Goal: Information Seeking & Learning: Find specific fact

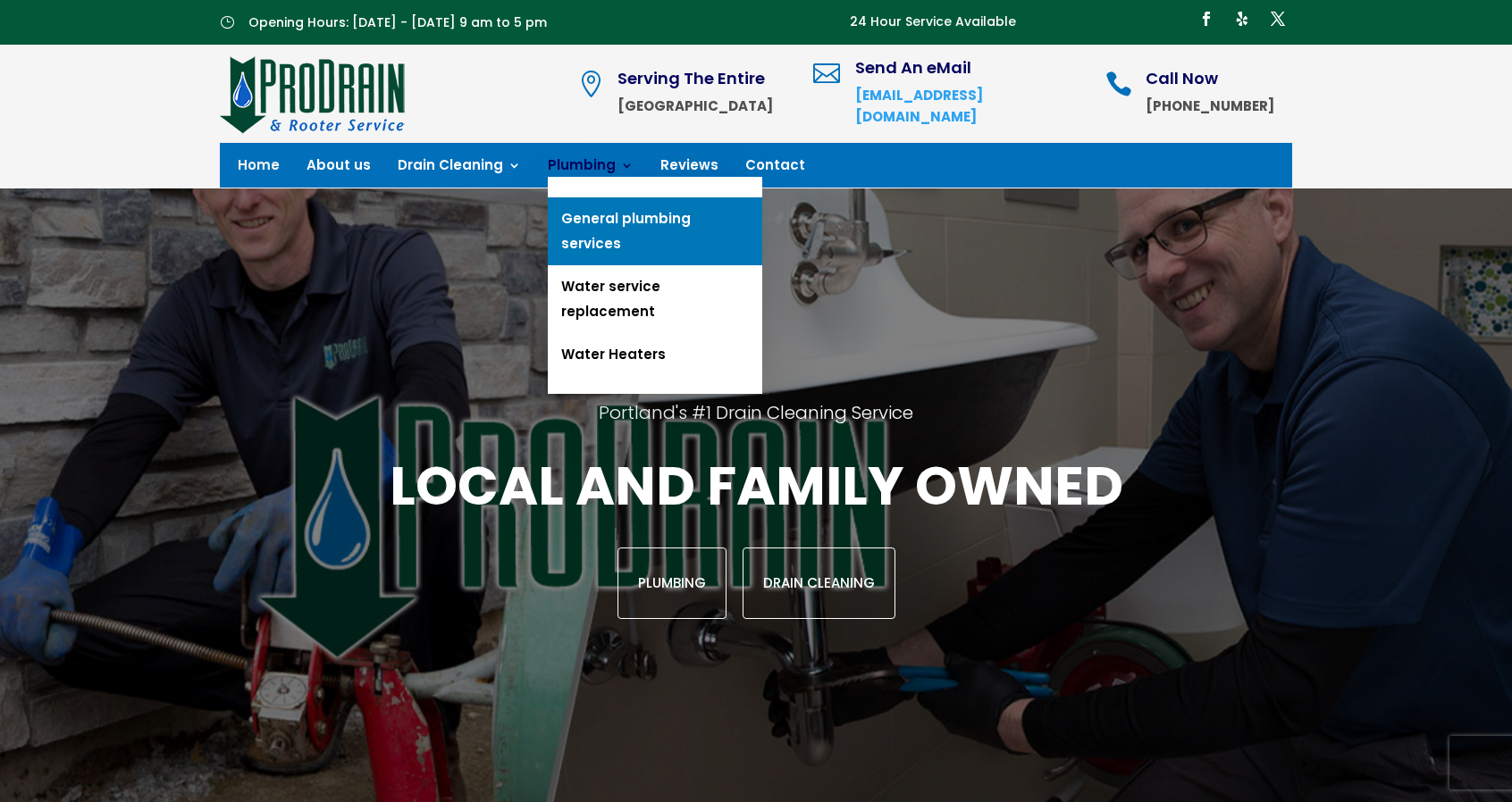
click at [647, 215] on link "General plumbing services" at bounding box center [654, 231] width 214 height 68
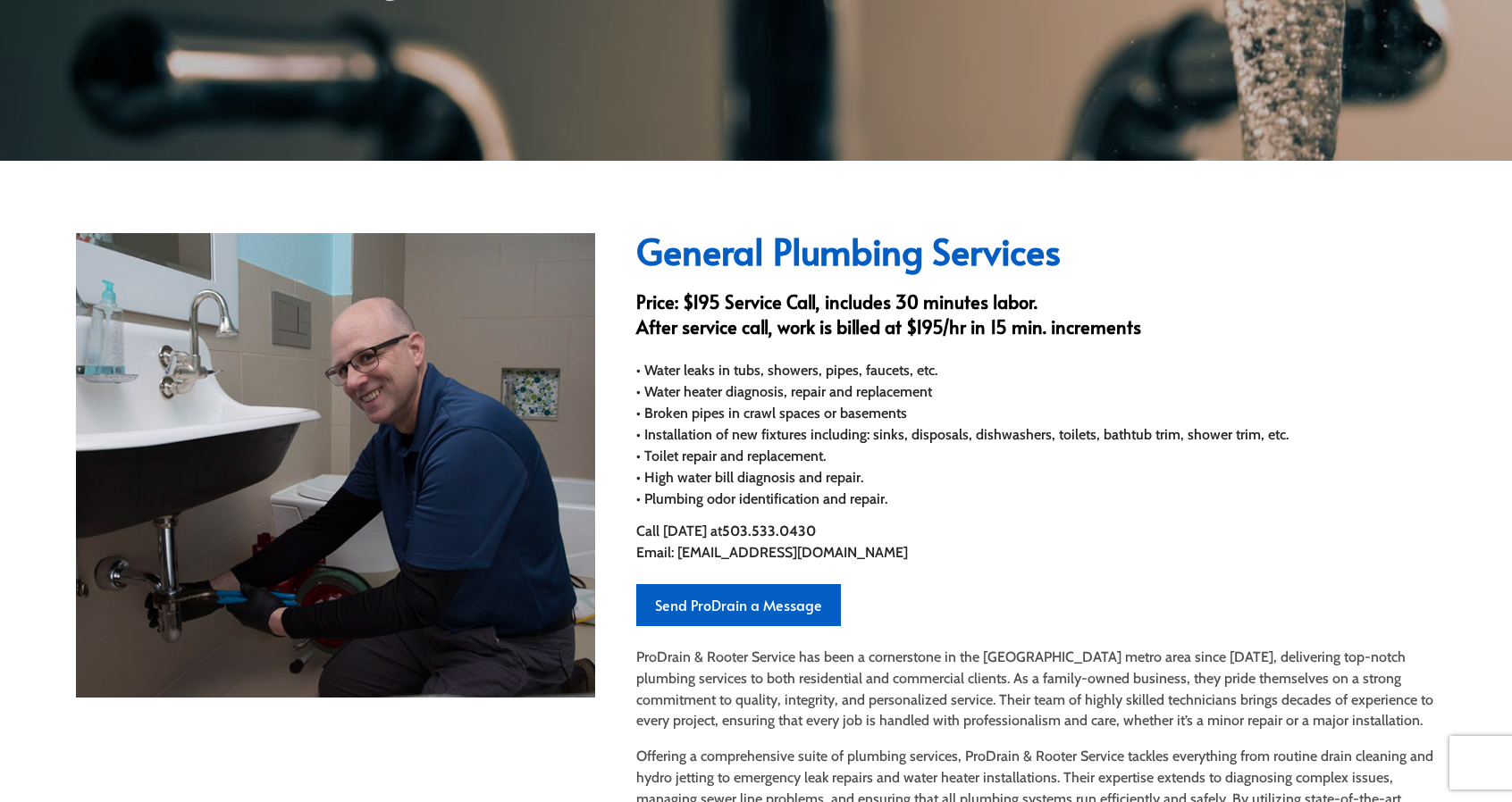
scroll to position [401, 0]
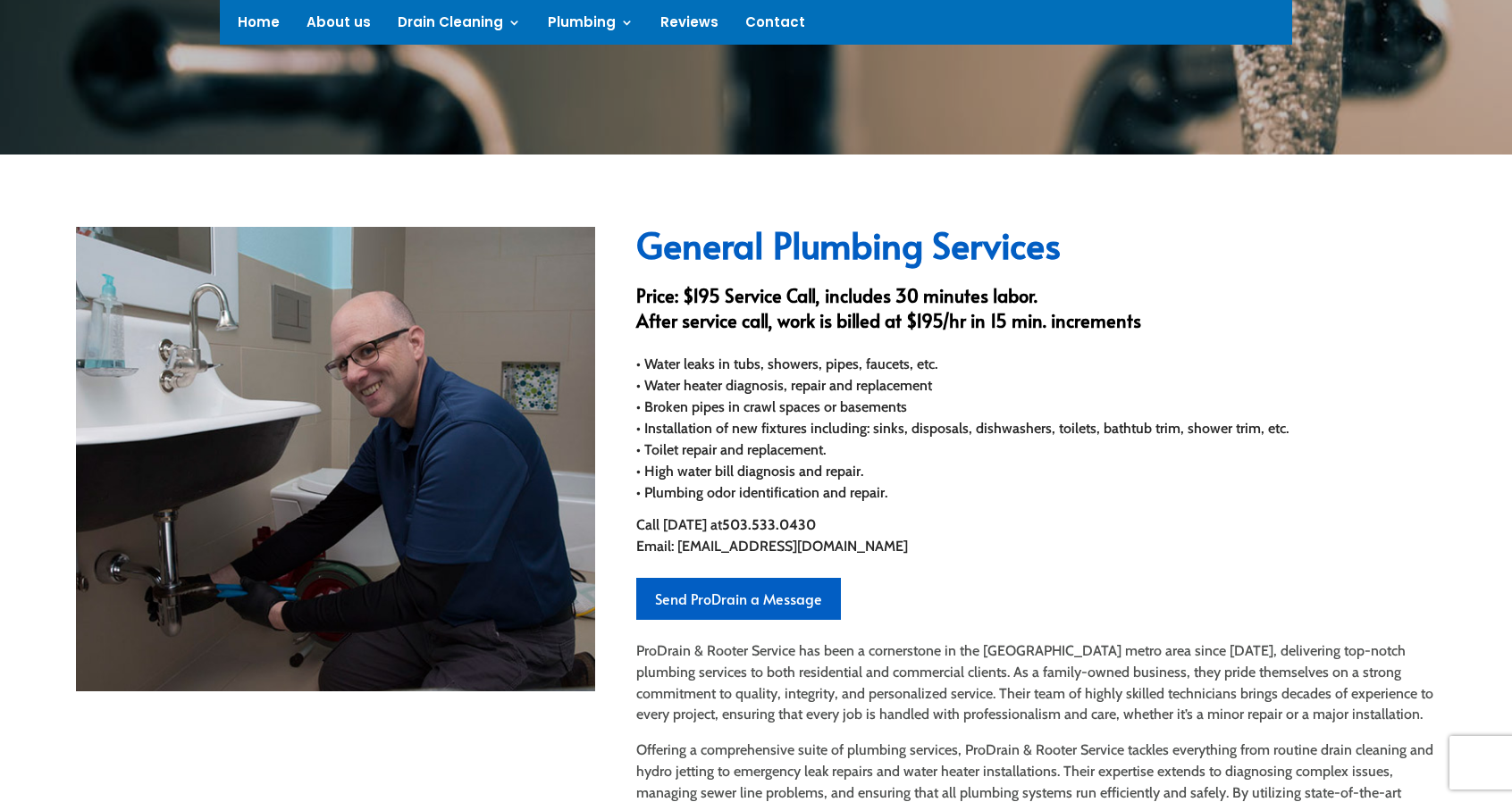
click at [698, 280] on div "General Plumbing Services Price: $195 Service Call, includes 30 minutes labor. …" at bounding box center [1036, 586] width 800 height 719
click at [718, 284] on h3 "Price: $195 Service Call, includes 30 minutes labor. After service call, work i…" at bounding box center [1036, 313] width 800 height 59
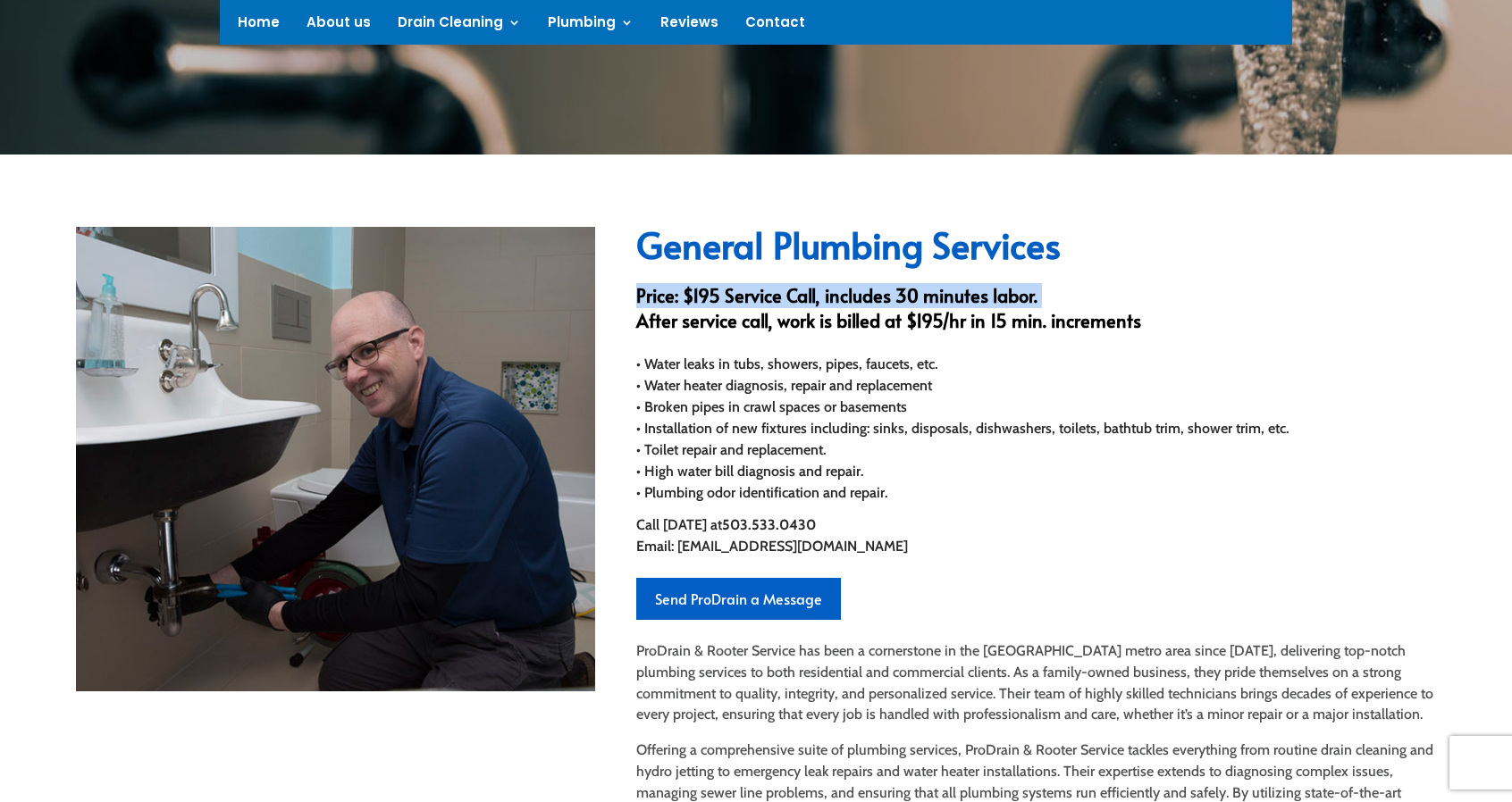
click at [718, 284] on h3 "Price: $195 Service Call, includes 30 minutes labor. After service call, work i…" at bounding box center [1036, 313] width 800 height 59
click at [746, 288] on h3 "Price: $195 Service Call, includes 30 minutes labor. After service call, work i…" at bounding box center [1036, 313] width 800 height 59
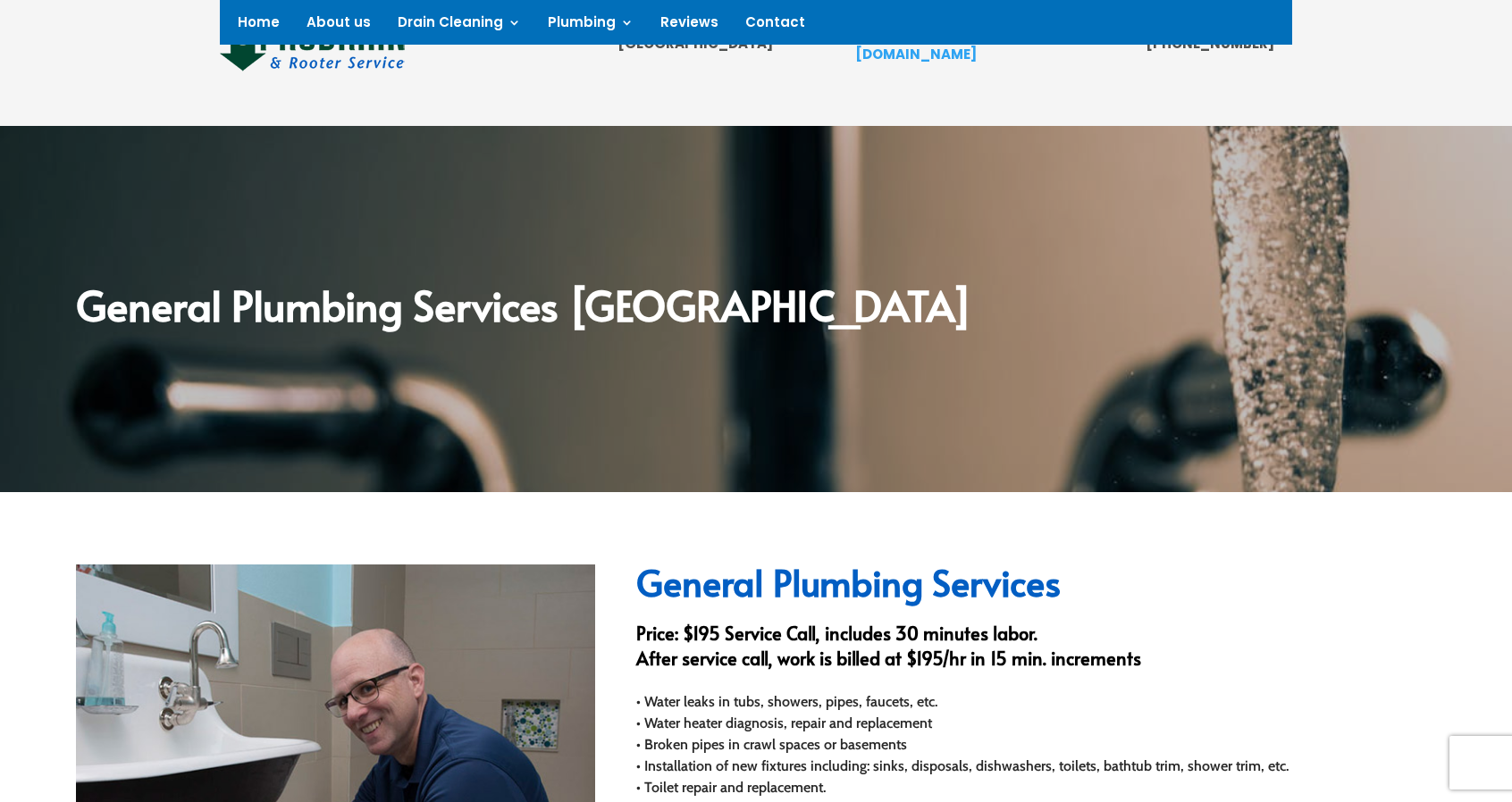
scroll to position [509, 0]
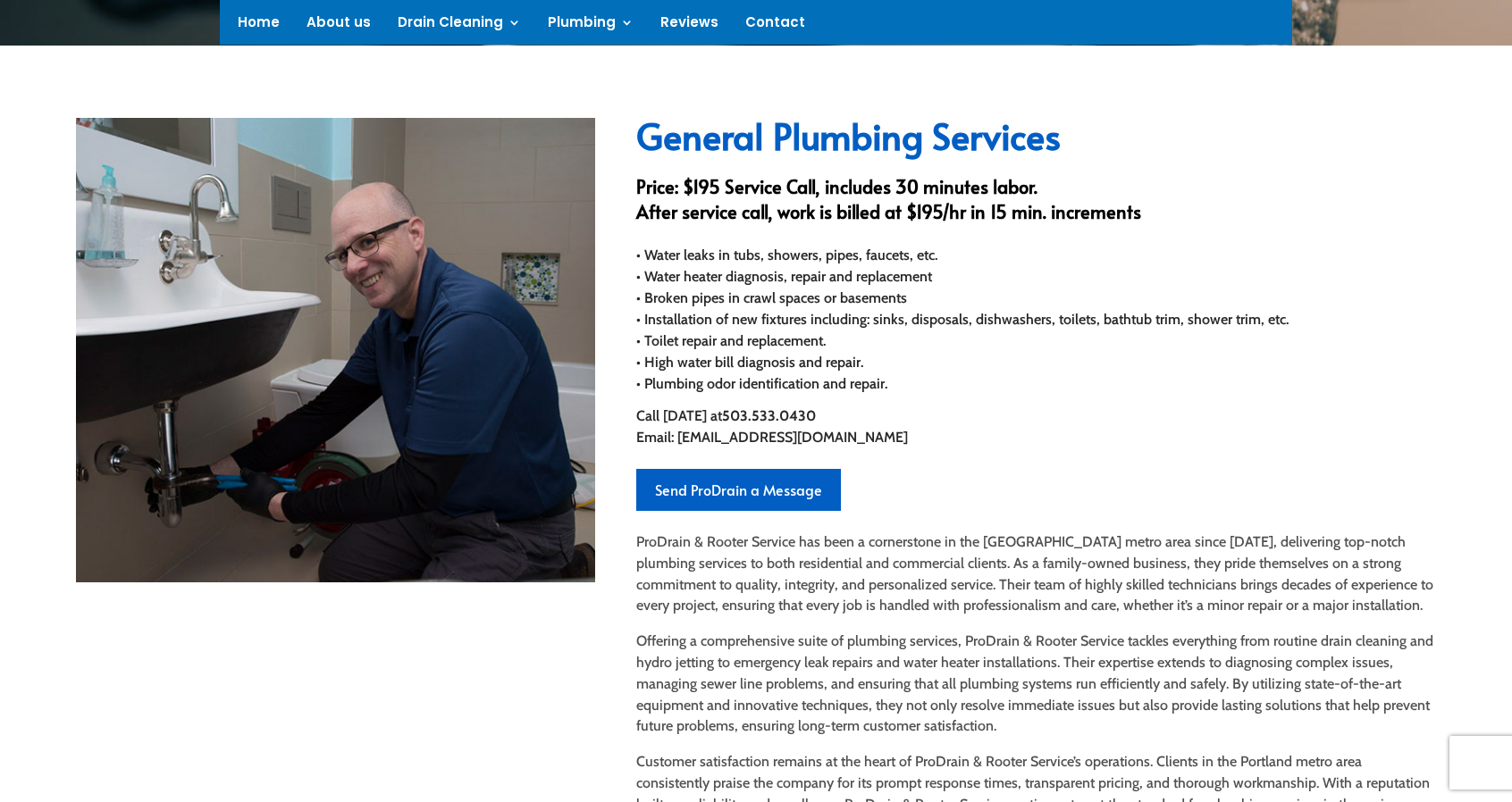
click at [769, 189] on h3 "Price: $195 Service Call, includes 30 minutes labor. After service call, work i…" at bounding box center [1036, 204] width 800 height 59
click at [790, 200] on h3 "Price: $195 Service Call, includes 30 minutes labor. After service call, work i…" at bounding box center [1036, 204] width 800 height 59
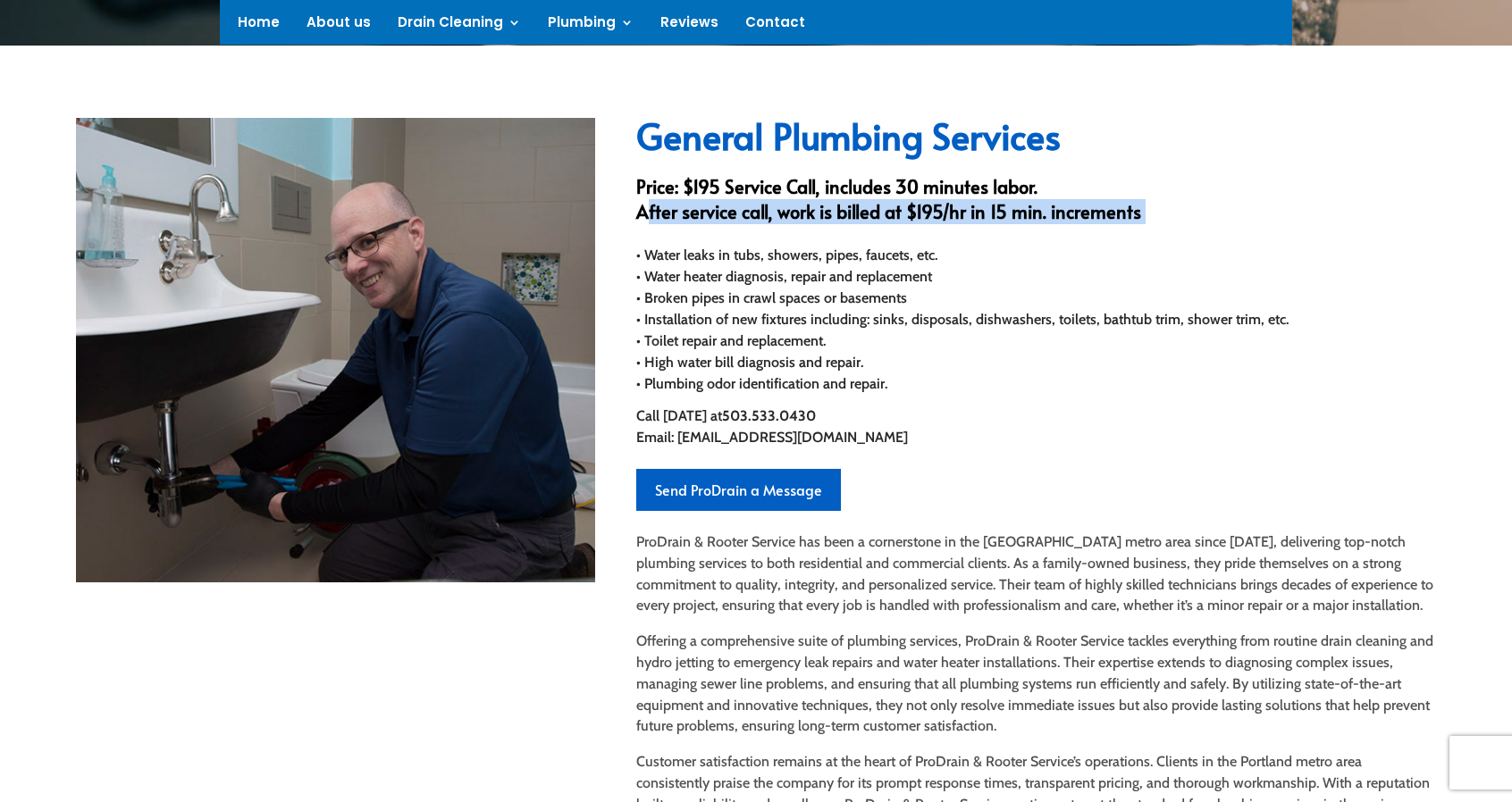
click at [790, 200] on h3 "Price: $195 Service Call, includes 30 minutes labor. After service call, work i…" at bounding box center [1036, 204] width 800 height 59
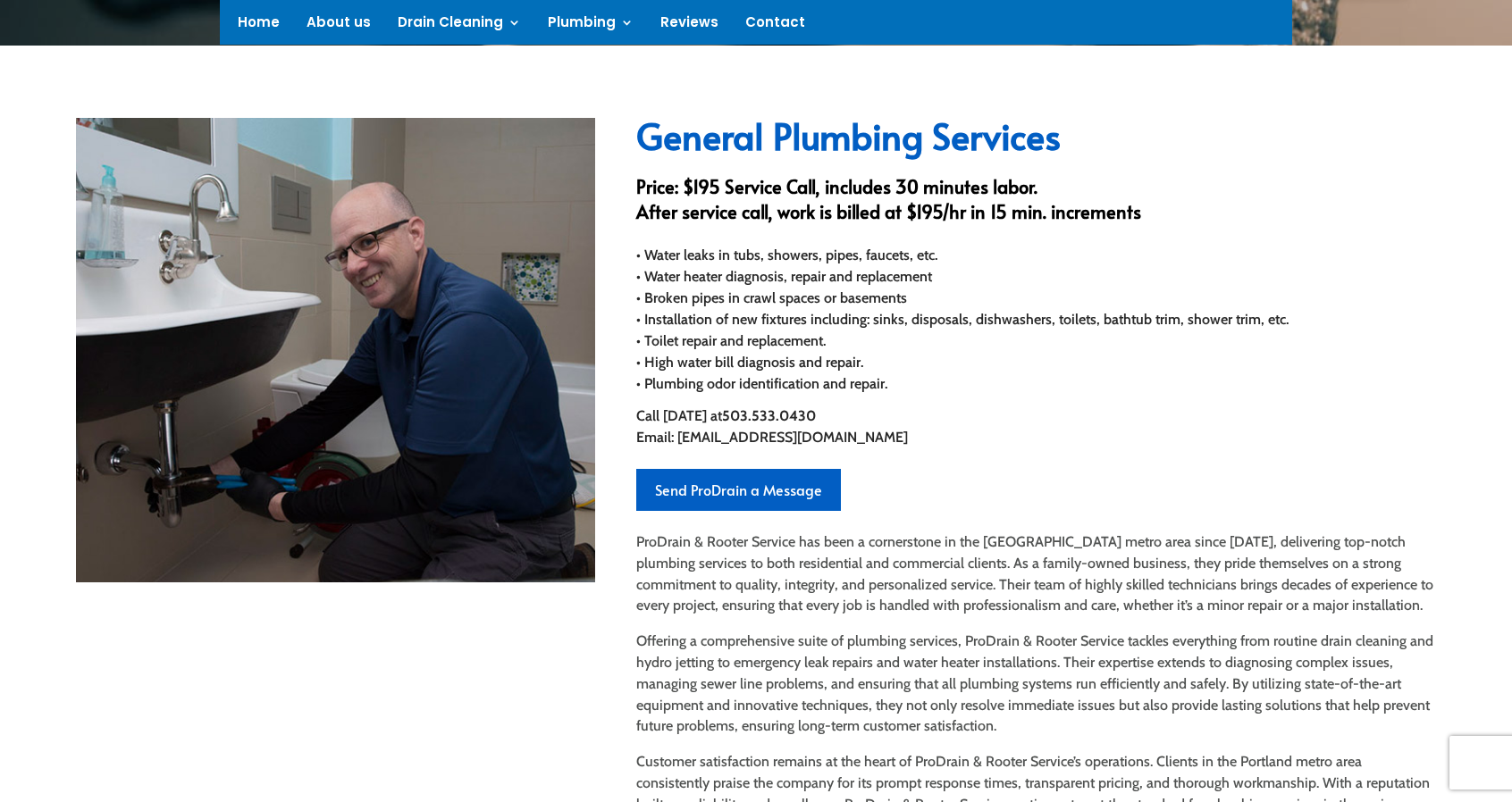
click at [798, 190] on h3 "Price: $195 Service Call, includes 30 minutes labor. After service call, work i…" at bounding box center [1036, 204] width 800 height 59
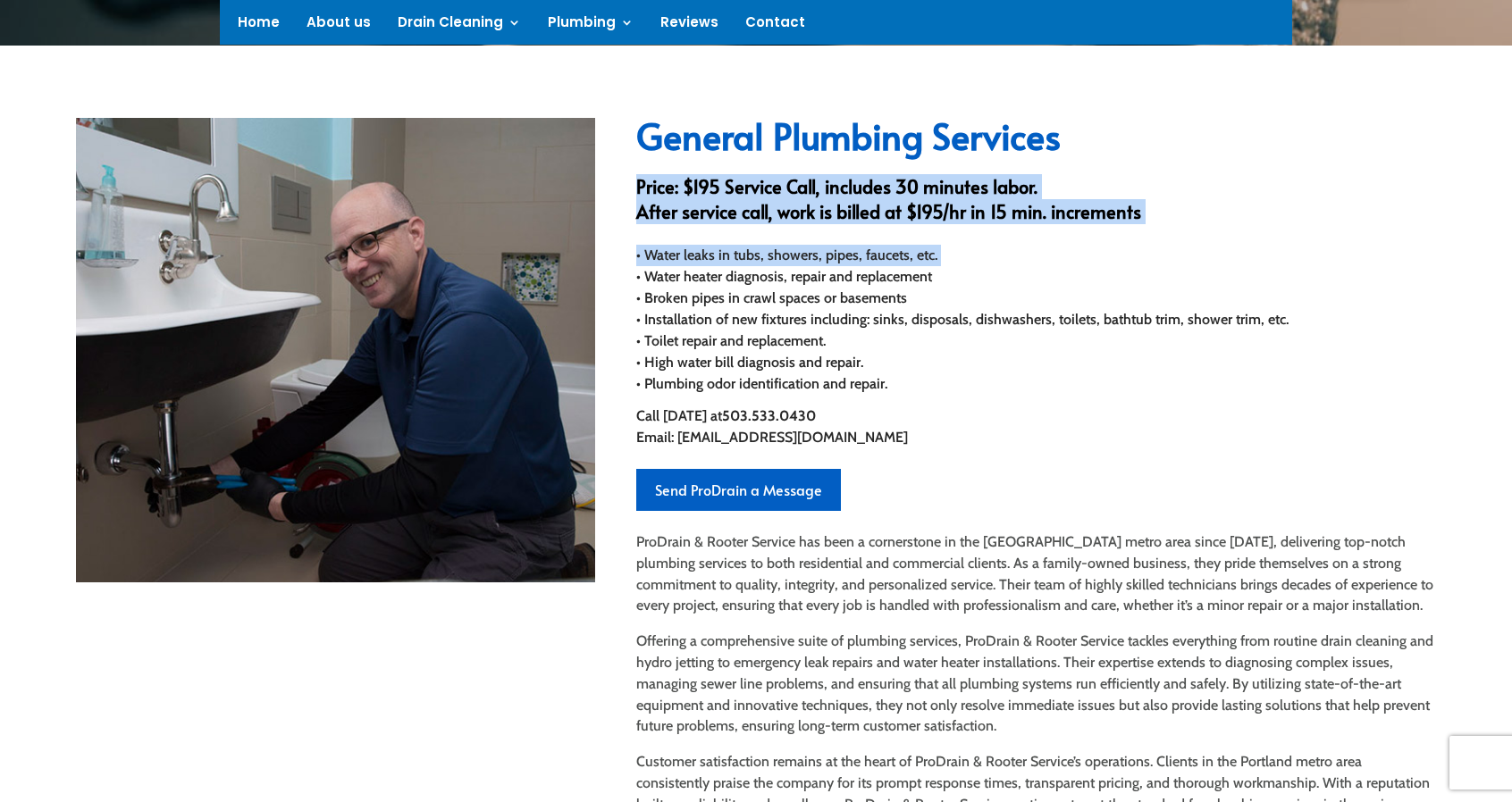
drag, startPoint x: 798, startPoint y: 190, endPoint x: 773, endPoint y: 238, distance: 54.1
click at [773, 238] on div "General Plumbing Services Price: $195 Service Call, includes 30 minutes labor. …" at bounding box center [1036, 477] width 800 height 719
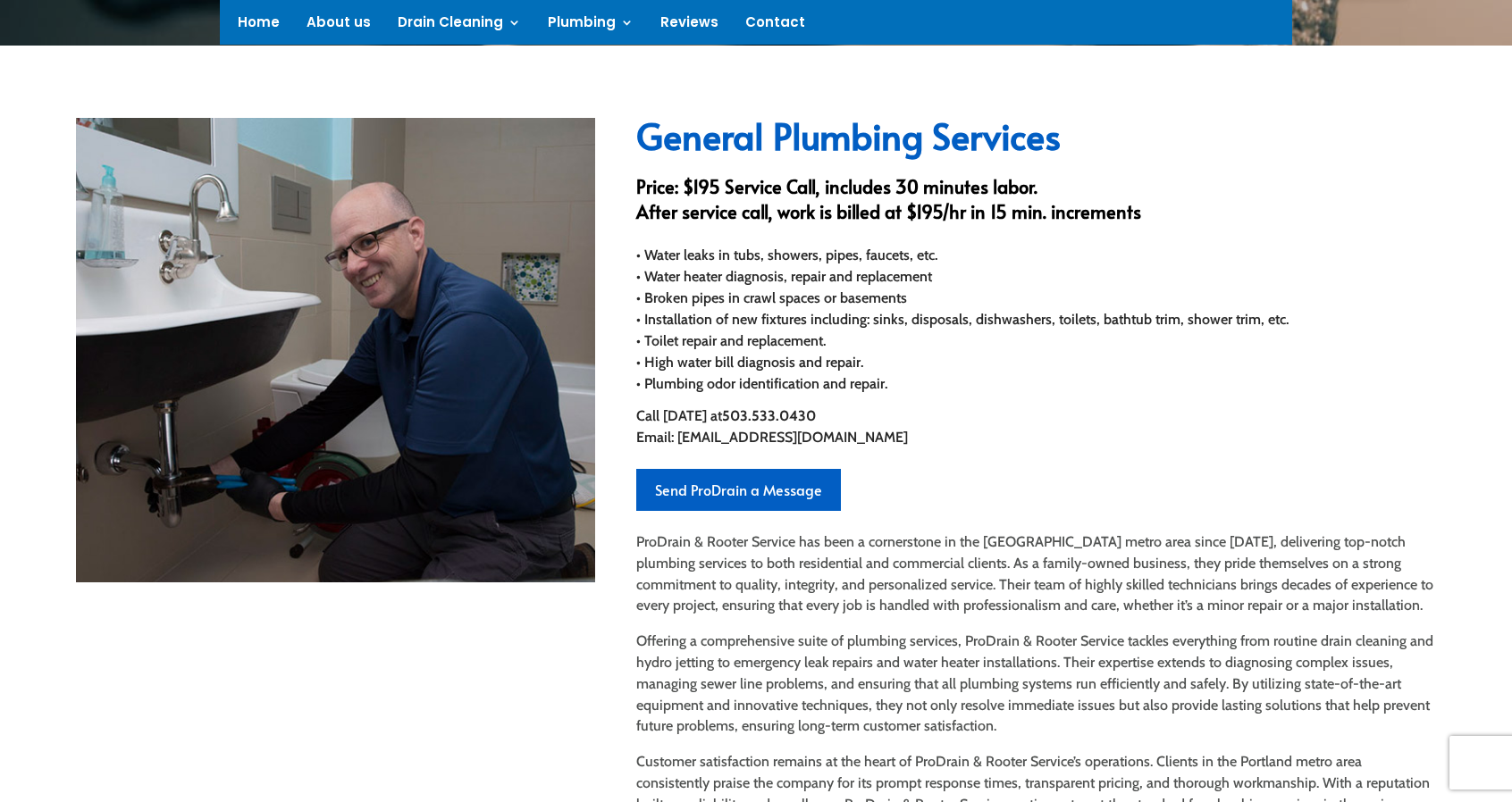
click at [794, 200] on h3 "Price: $195 Service Call, includes 30 minutes labor. After service call, work i…" at bounding box center [1036, 204] width 800 height 59
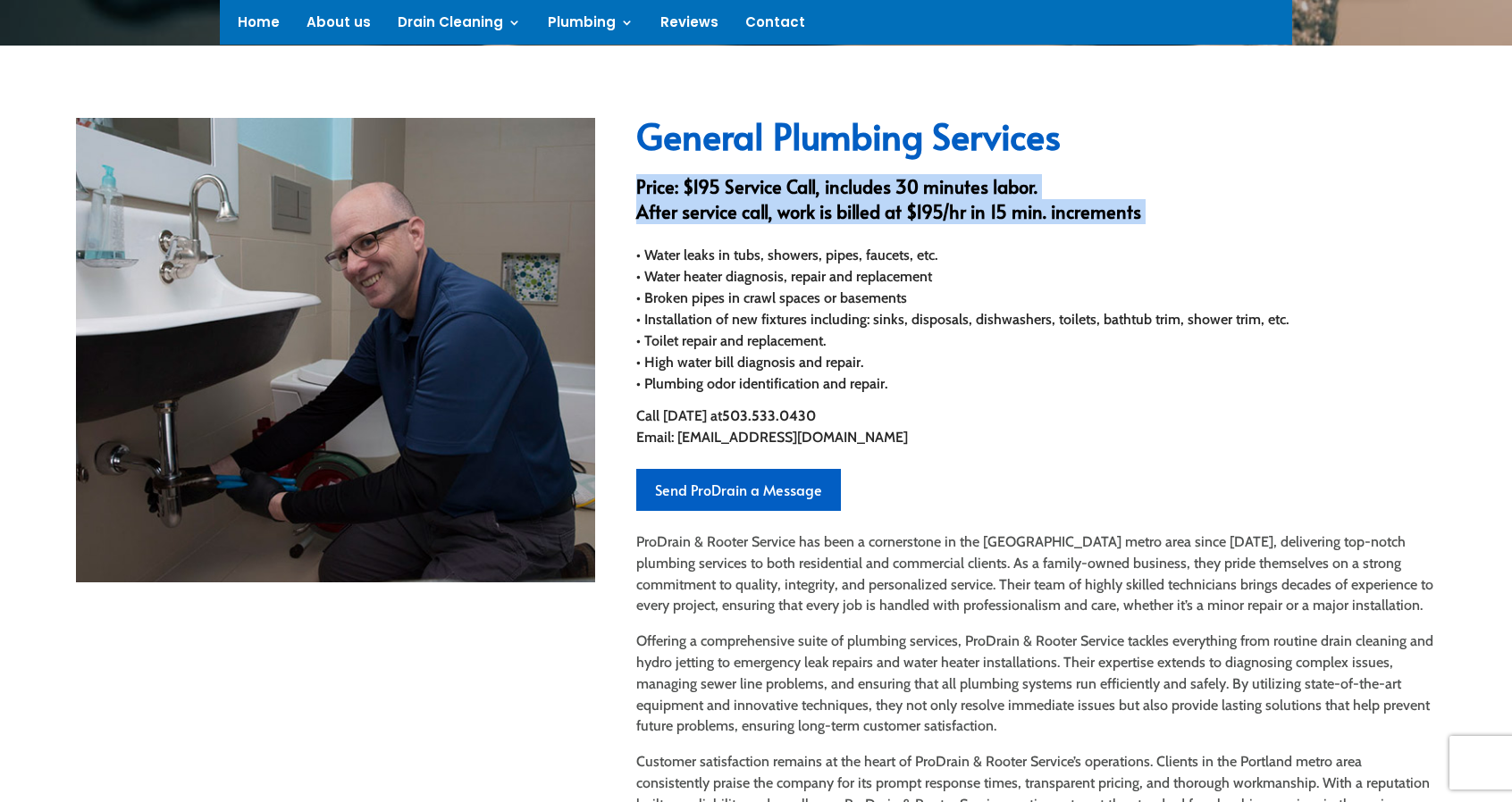
drag, startPoint x: 794, startPoint y: 200, endPoint x: 795, endPoint y: 185, distance: 15.0
click at [795, 185] on h3 "Price: $195 Service Call, includes 30 minutes labor. After service call, work i…" at bounding box center [1036, 204] width 800 height 59
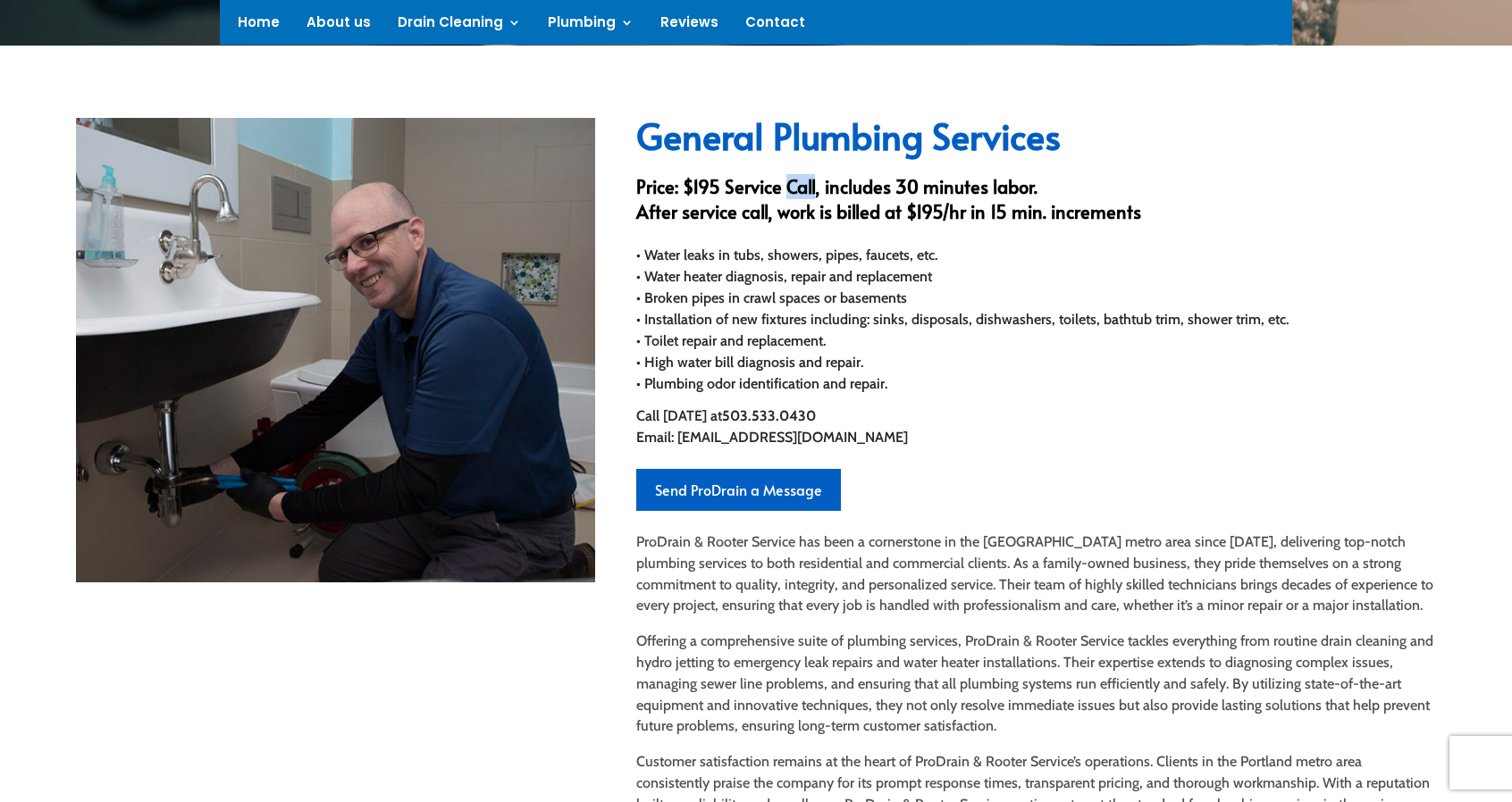
click at [795, 185] on h3 "Price: $195 Service Call, includes 30 minutes labor. After service call, work i…" at bounding box center [1036, 204] width 800 height 59
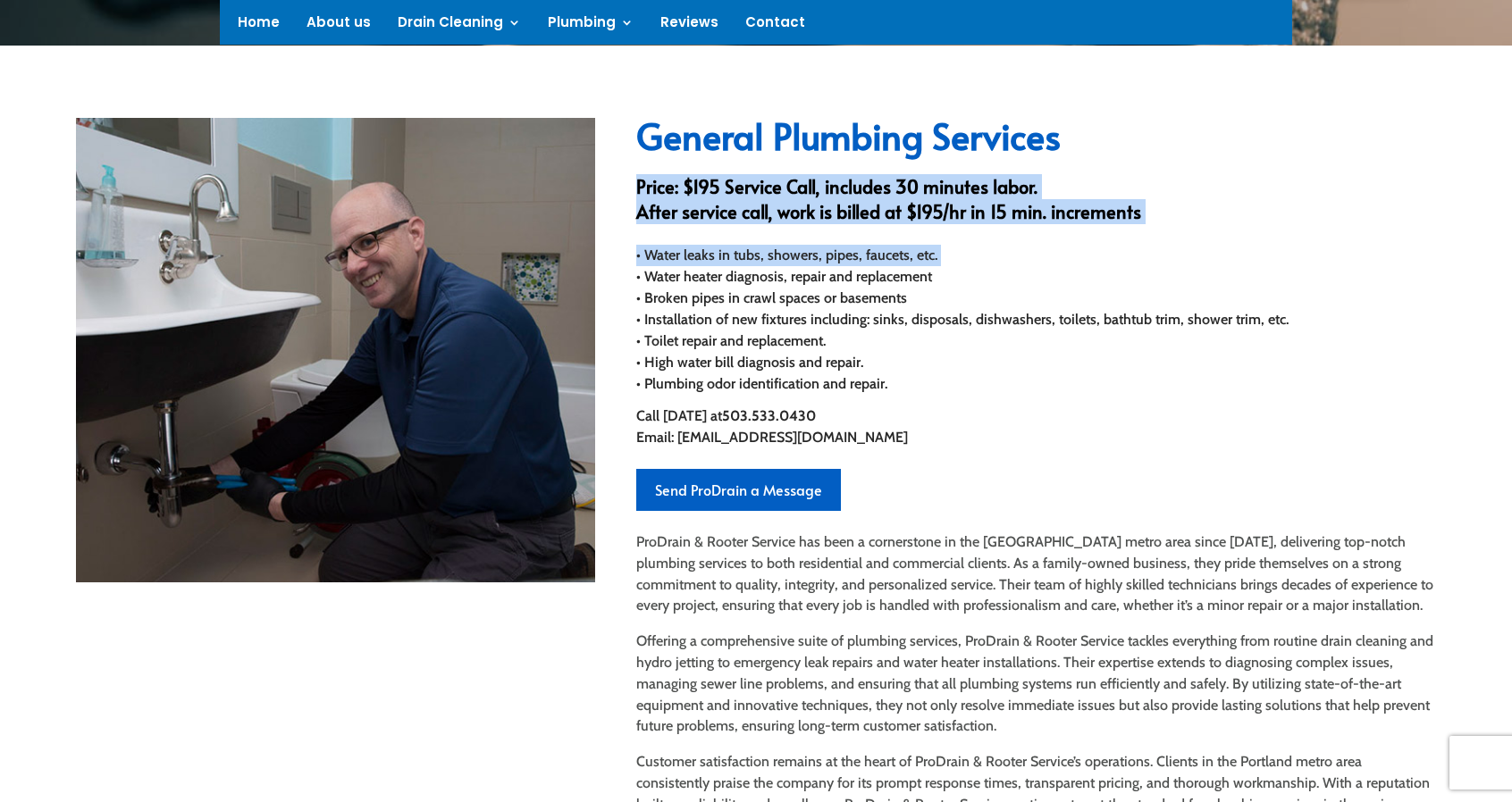
drag, startPoint x: 795, startPoint y: 185, endPoint x: 761, endPoint y: 236, distance: 61.3
click at [761, 236] on div "General Plumbing Services Price: $195 Service Call, includes 30 minutes labor. …" at bounding box center [1036, 477] width 800 height 719
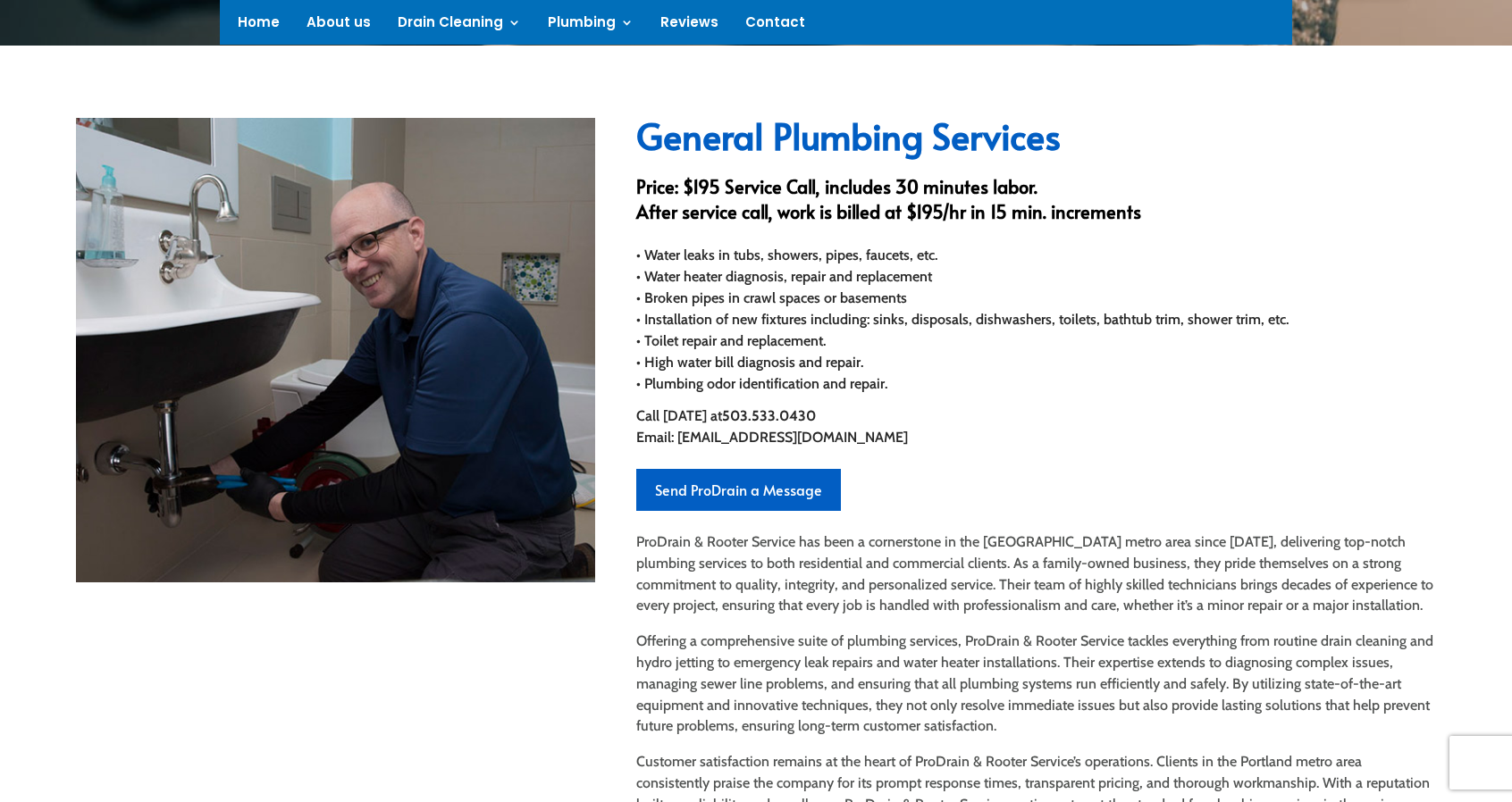
click at [761, 236] on div "General Plumbing Services Price: $195 Service Call, includes 30 minutes labor. …" at bounding box center [1036, 477] width 800 height 719
click at [779, 210] on h3 "Price: $195 Service Call, includes 30 minutes labor. After service call, work i…" at bounding box center [1036, 204] width 800 height 59
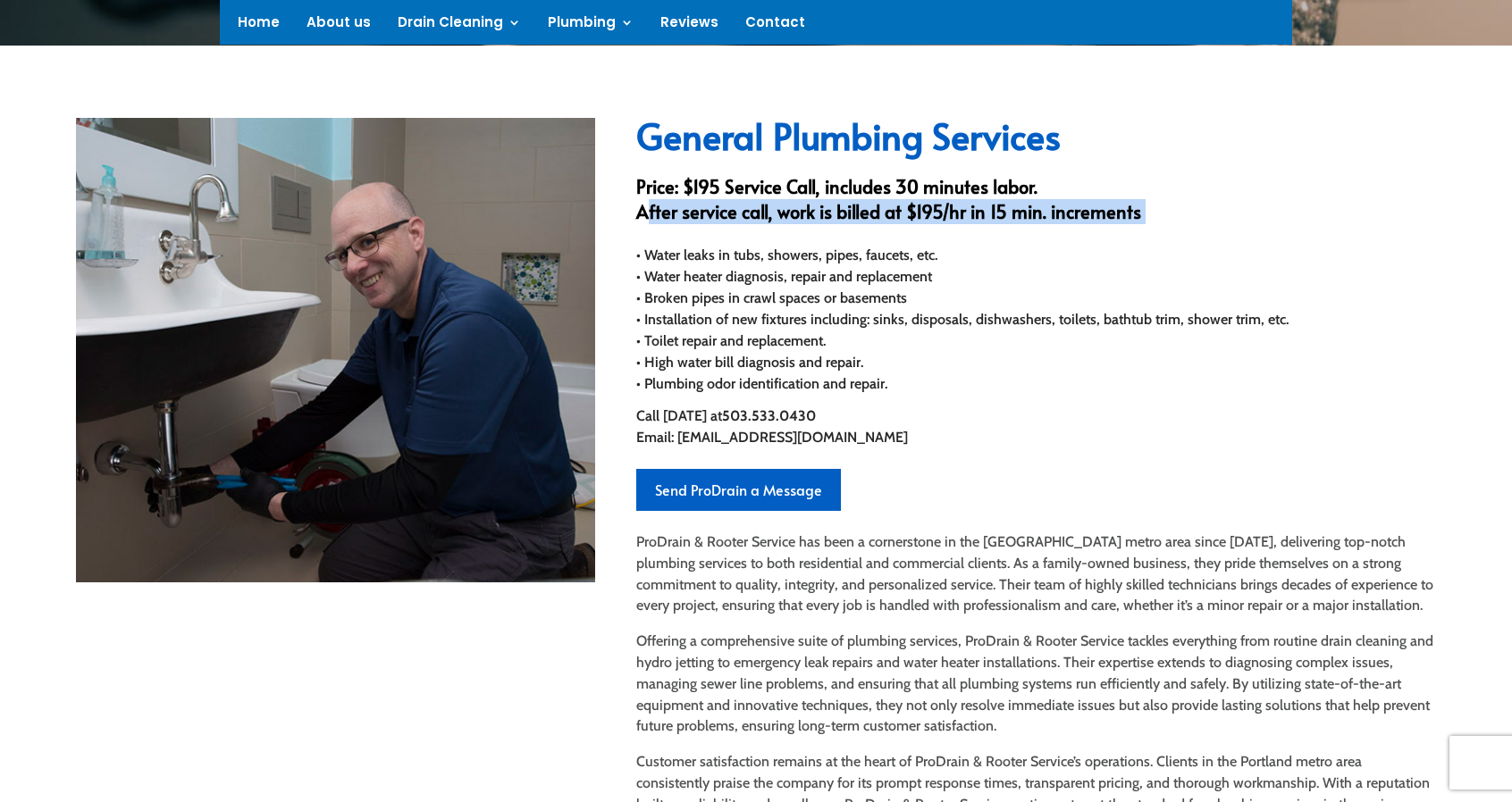
drag, startPoint x: 779, startPoint y: 210, endPoint x: 788, endPoint y: 185, distance: 26.6
click at [788, 185] on h3 "Price: $195 Service Call, includes 30 minutes labor. After service call, work i…" at bounding box center [1036, 204] width 800 height 59
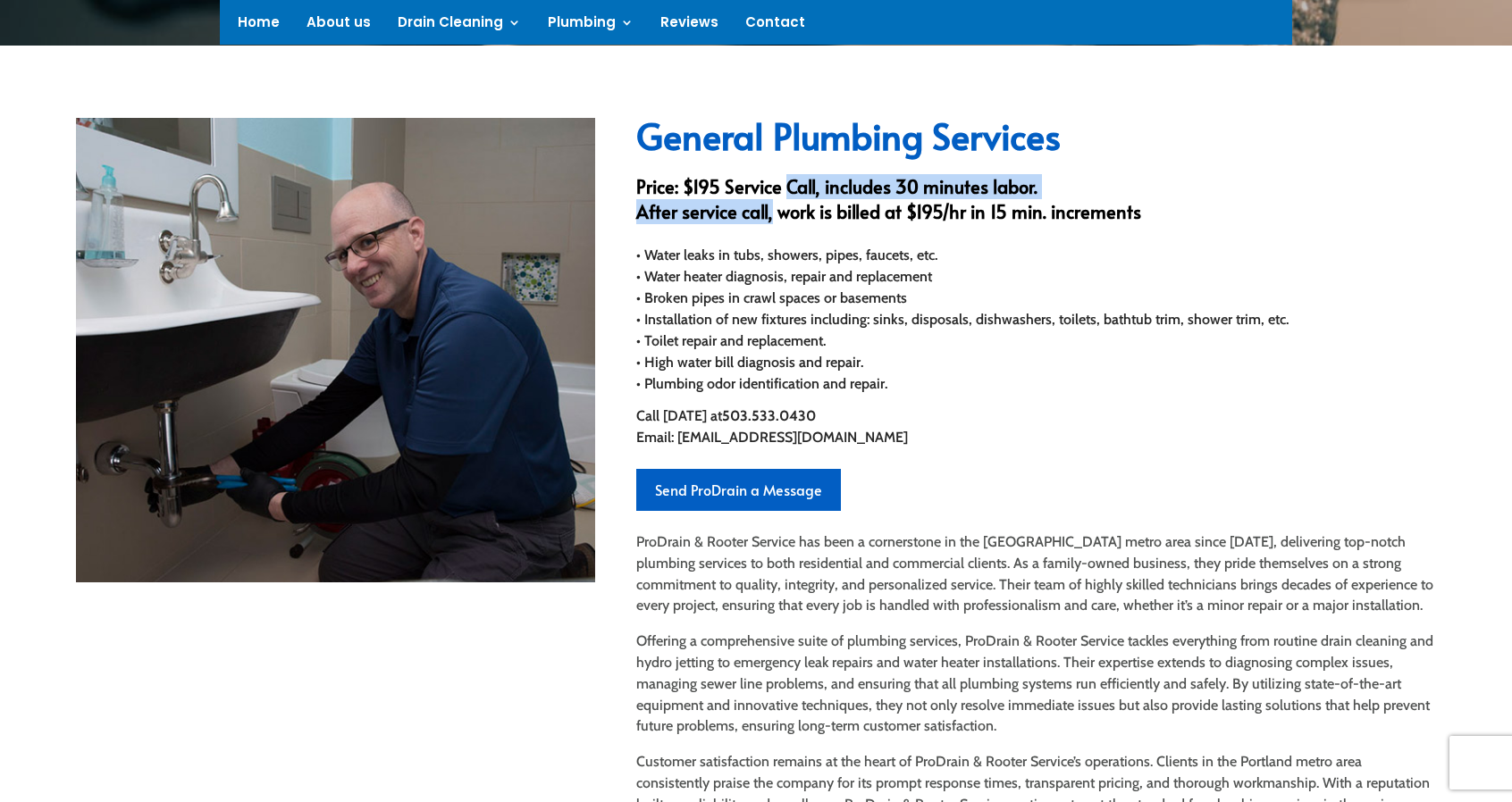
drag, startPoint x: 788, startPoint y: 185, endPoint x: 746, endPoint y: 223, distance: 56.6
click at [746, 223] on h3 "Price: $195 Service Call, includes 30 minutes labor. After service call, work i…" at bounding box center [1036, 204] width 800 height 59
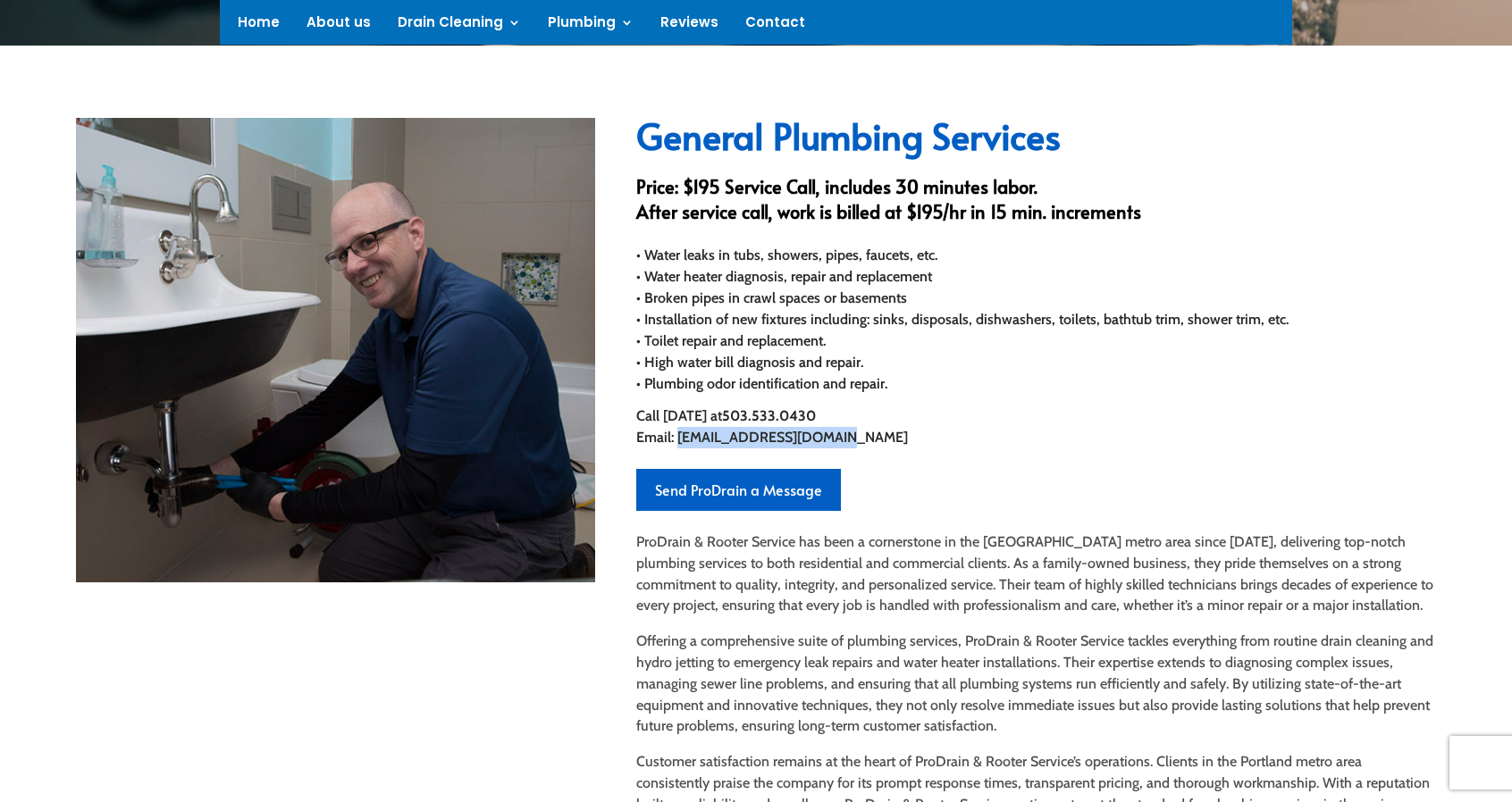
drag, startPoint x: 844, startPoint y: 440, endPoint x: 678, endPoint y: 437, distance: 166.0
click at [678, 437] on p "Call [DATE] at [PHONE_NUMBER] Email: [EMAIL_ADDRESS][DOMAIN_NAME]" at bounding box center [1036, 427] width 800 height 43
copy span "[EMAIL_ADDRESS][DOMAIN_NAME]"
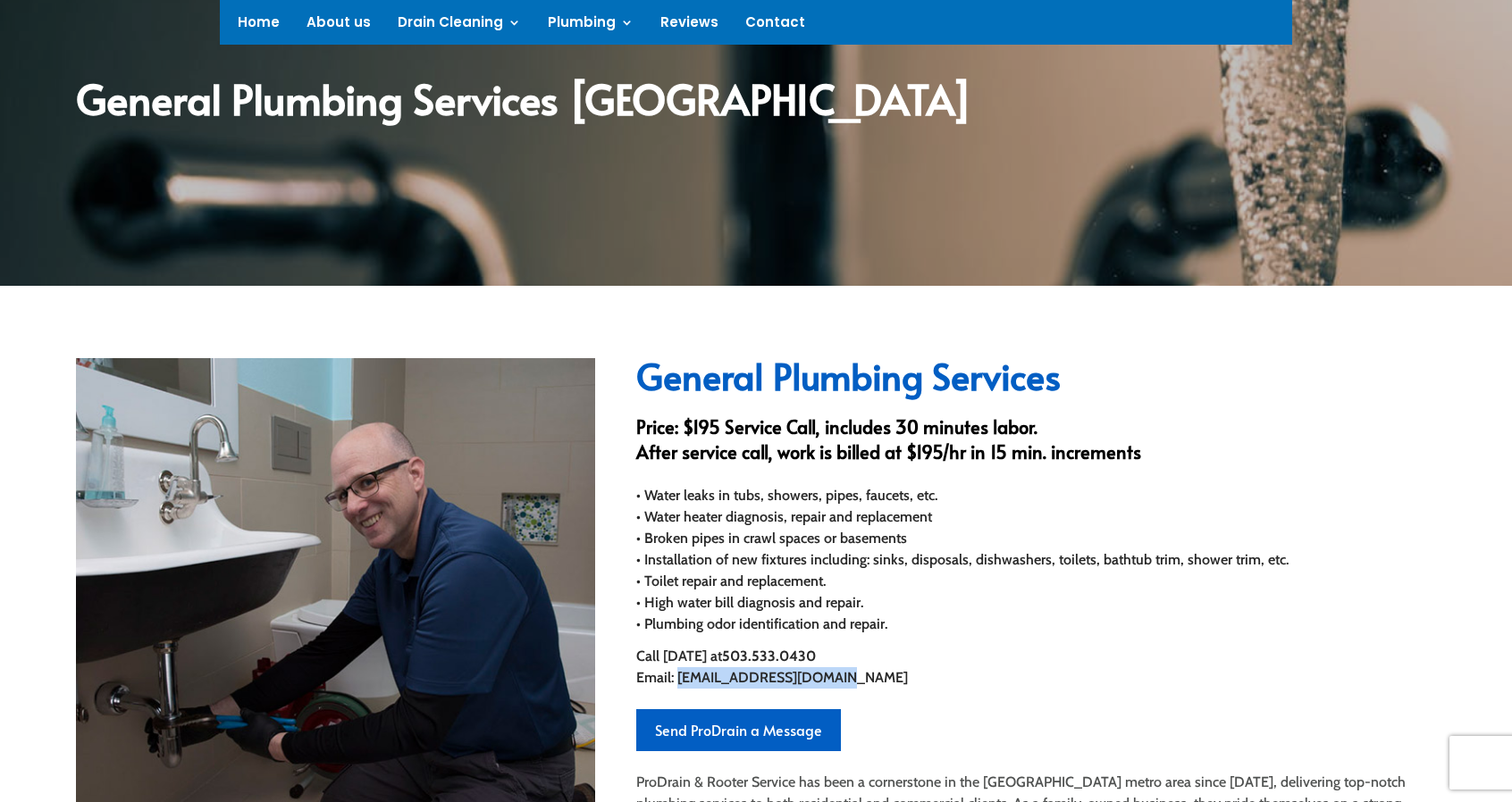
scroll to position [184, 0]
